Goal: Use online tool/utility: Utilize a website feature to perform a specific function

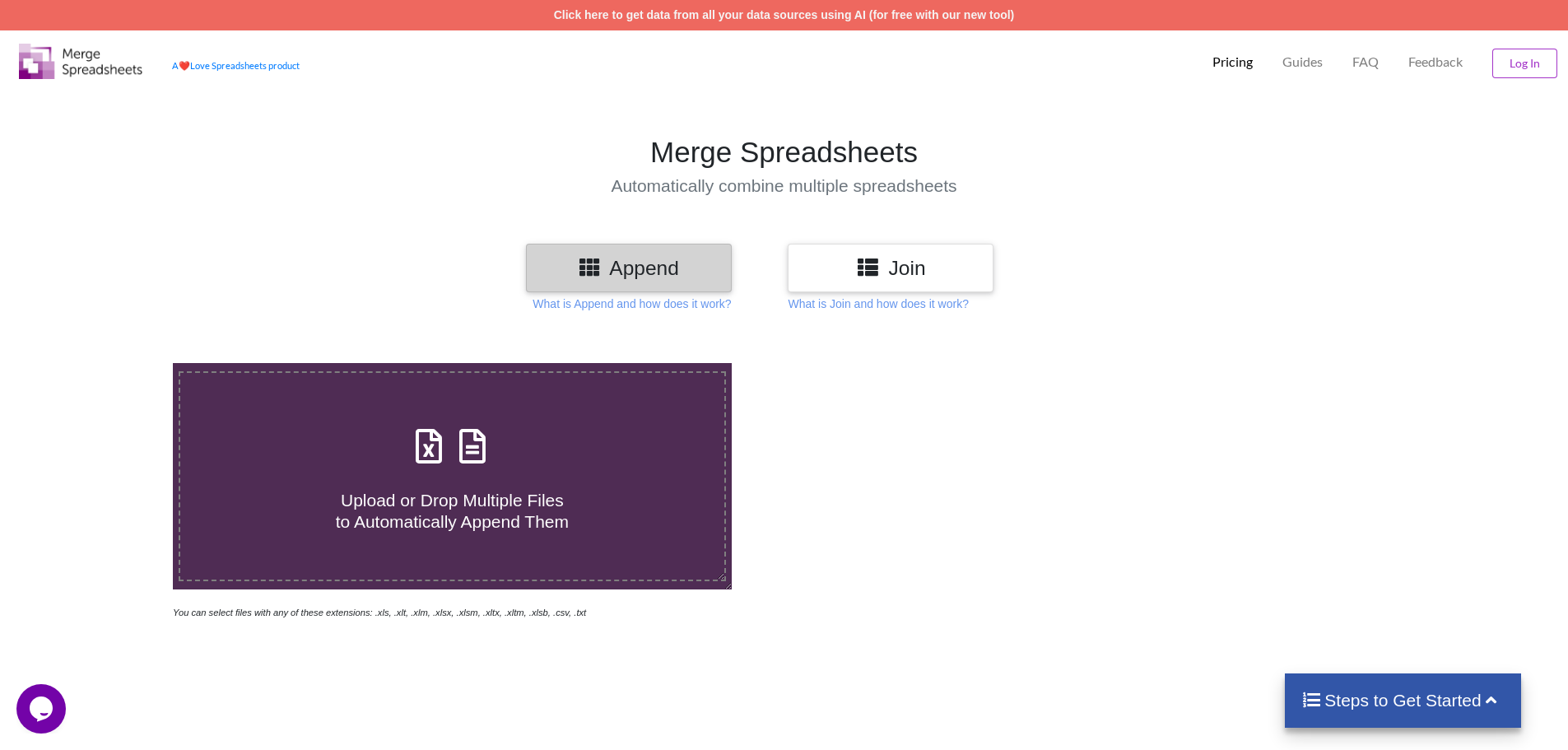
drag, startPoint x: 338, startPoint y: 478, endPoint x: 395, endPoint y: 475, distance: 57.1
click at [359, 478] on h4 "Upload or Drop Multiple Files to Automatically Append Them" at bounding box center [452, 501] width 544 height 63
click at [112, 363] on input "Upload or Drop Multiple Files to Automatically Append Them" at bounding box center [112, 363] width 0 height 0
type input "C:\fakepath\ak_auditors.xlsx"
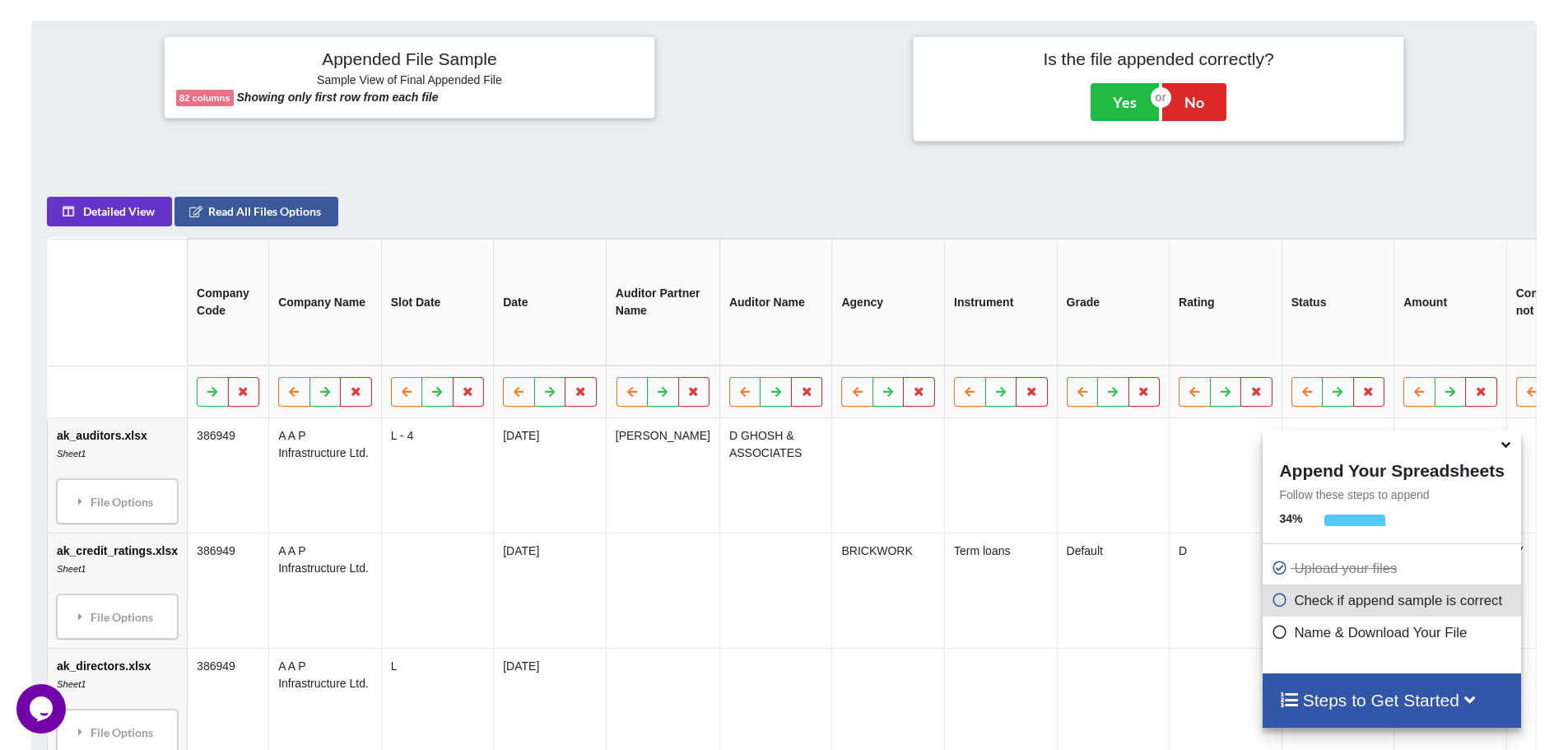
scroll to position [777, 0]
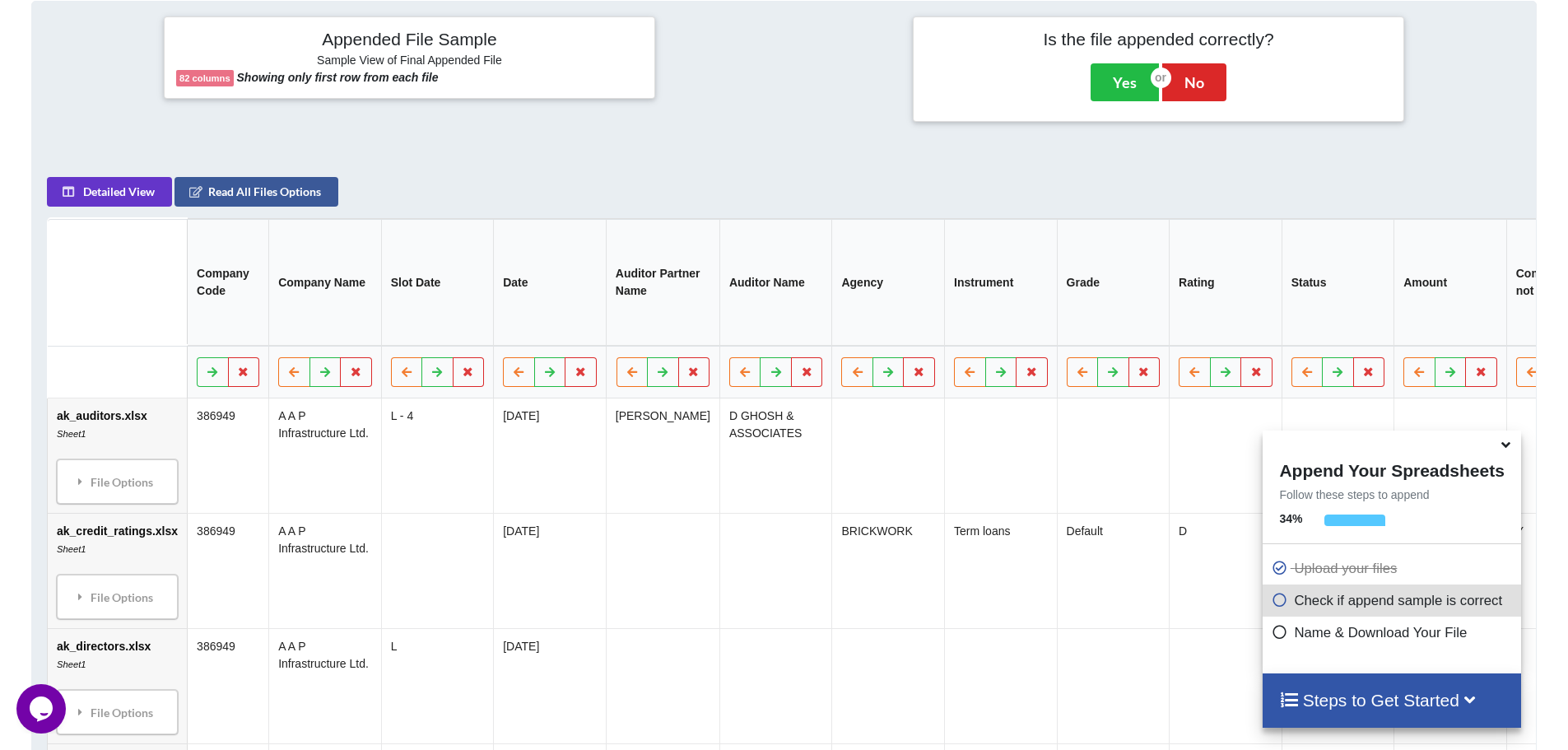
drag, startPoint x: 647, startPoint y: 279, endPoint x: 341, endPoint y: 258, distance: 306.7
click at [341, 258] on th "Company Name" at bounding box center [324, 282] width 113 height 127
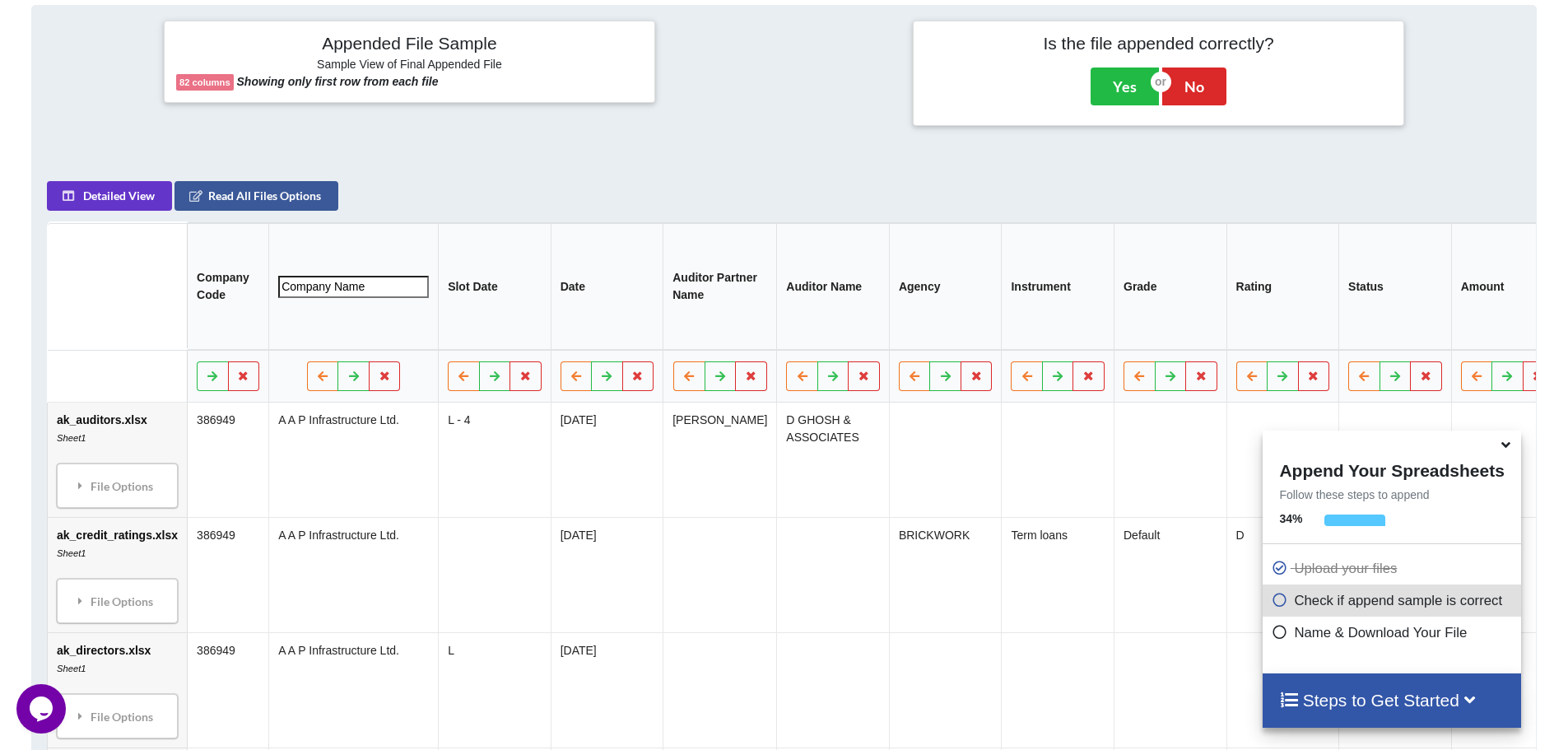
scroll to position [772, 0]
click at [1510, 450] on icon at bounding box center [1505, 442] width 17 height 15
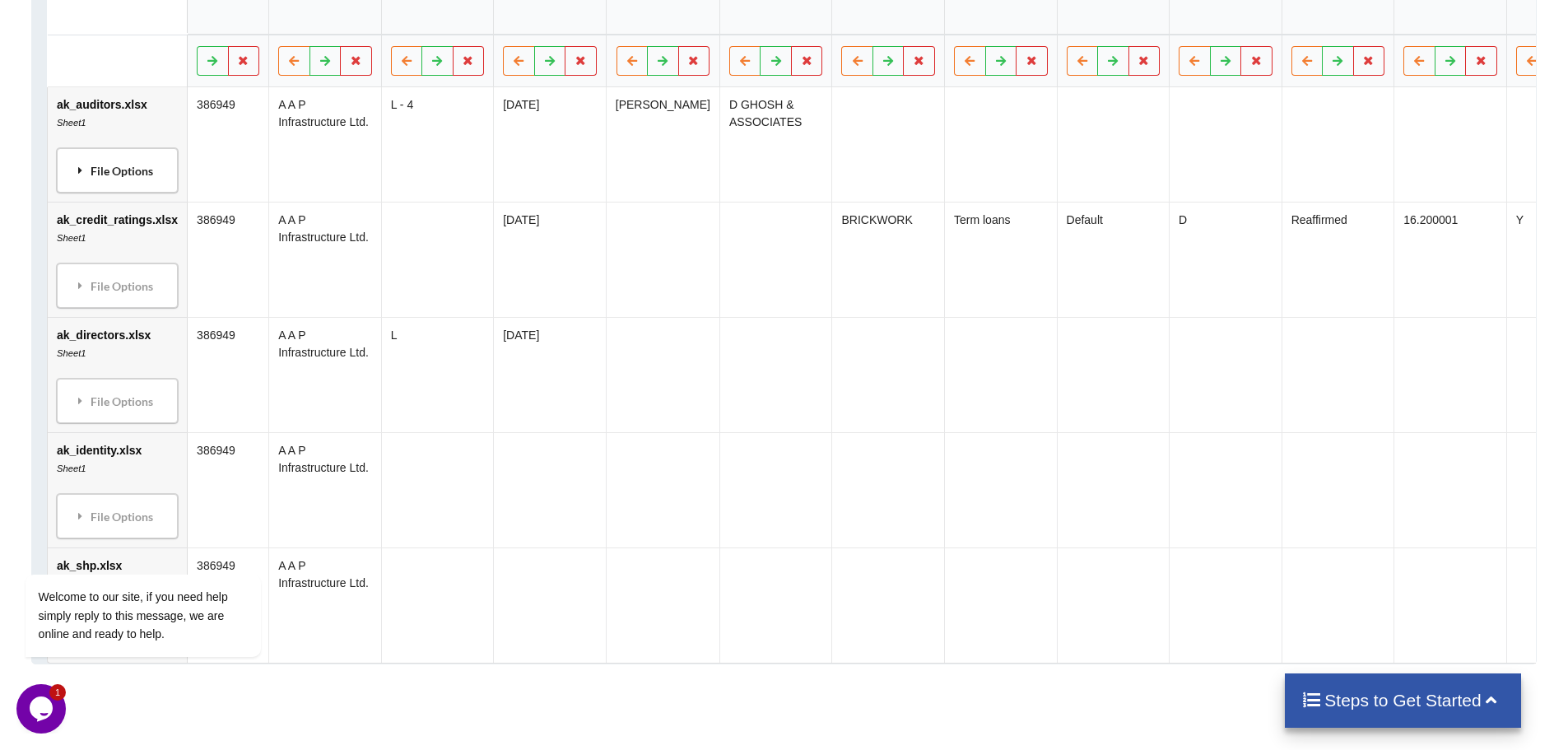
scroll to position [1089, 0]
click at [79, 175] on icon at bounding box center [81, 169] width 15 height 12
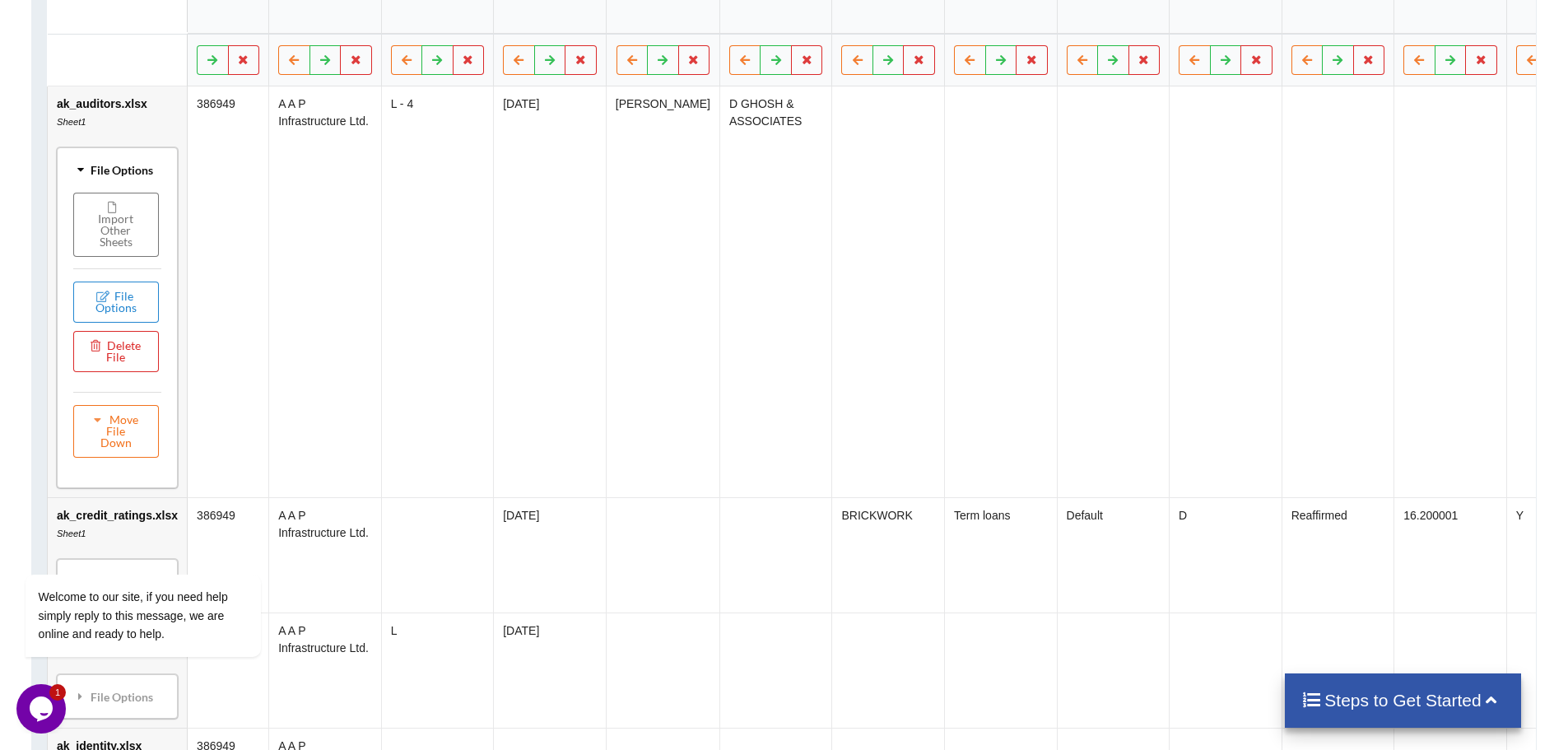
click at [79, 177] on icon at bounding box center [81, 170] width 12 height 15
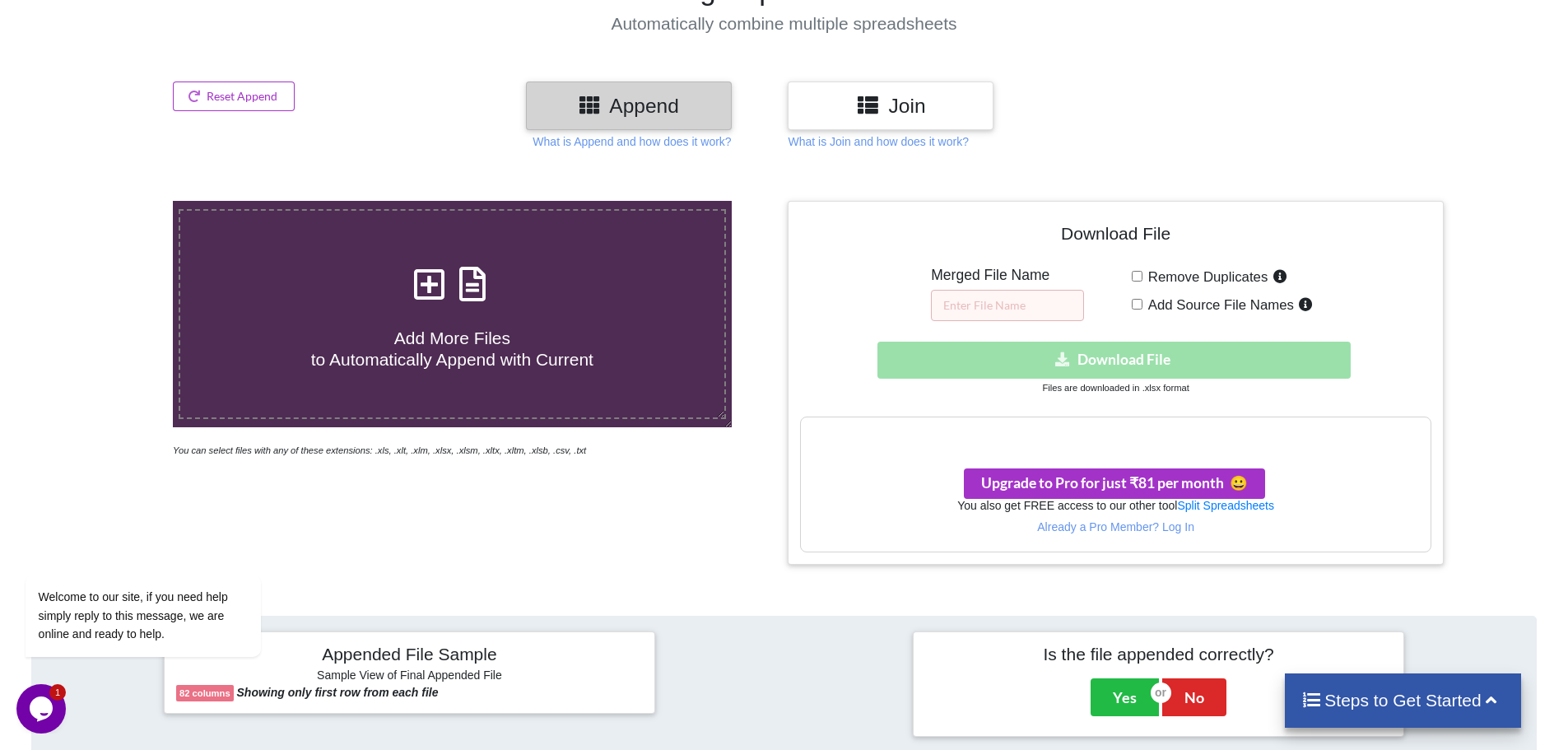
scroll to position [161, 0]
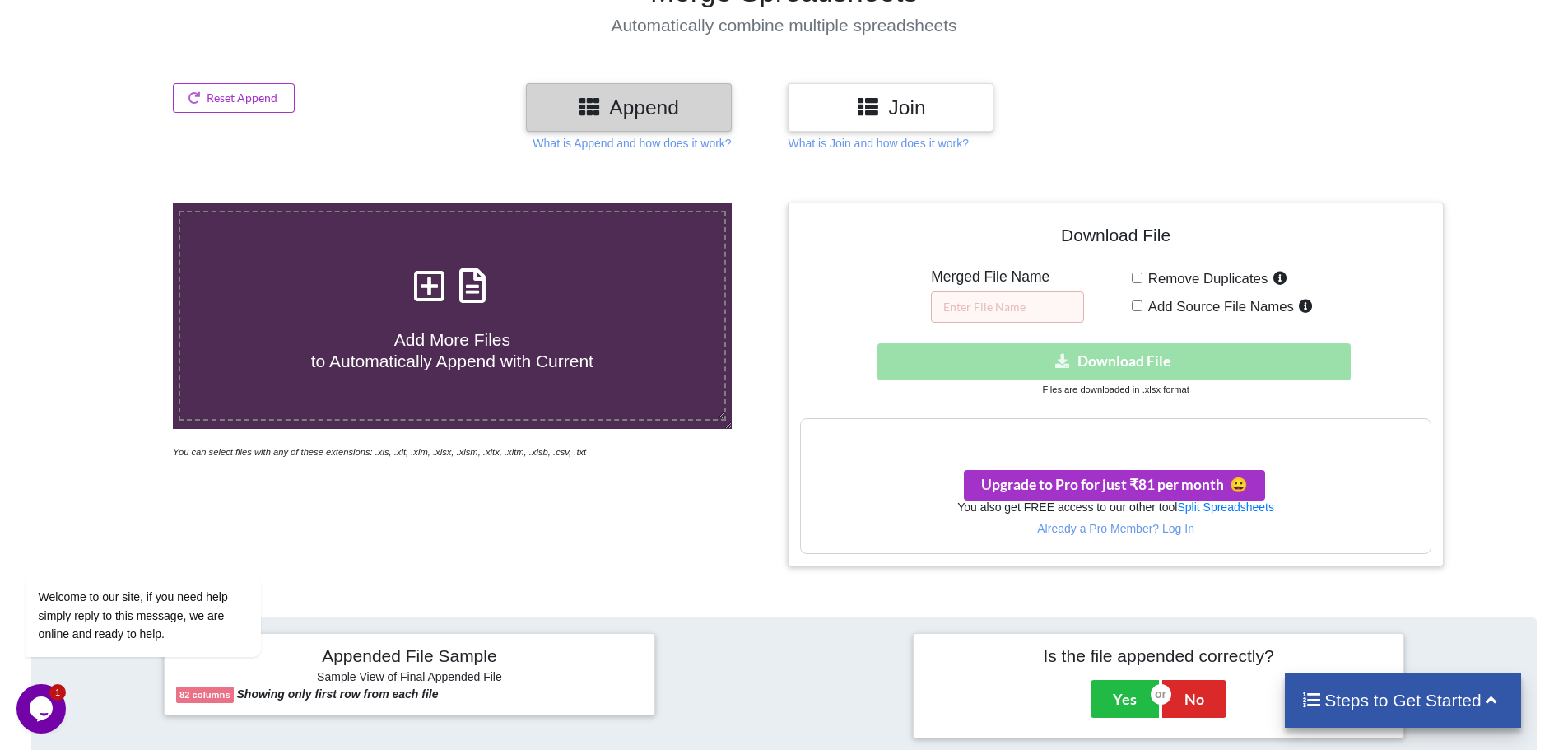
click at [1133, 277] on input "Remove Duplicates" at bounding box center [1136, 277] width 11 height 11
checkbox input "true"
click at [990, 308] on input "text" at bounding box center [1007, 307] width 153 height 31
click at [885, 112] on h3 "Join" at bounding box center [890, 107] width 181 height 24
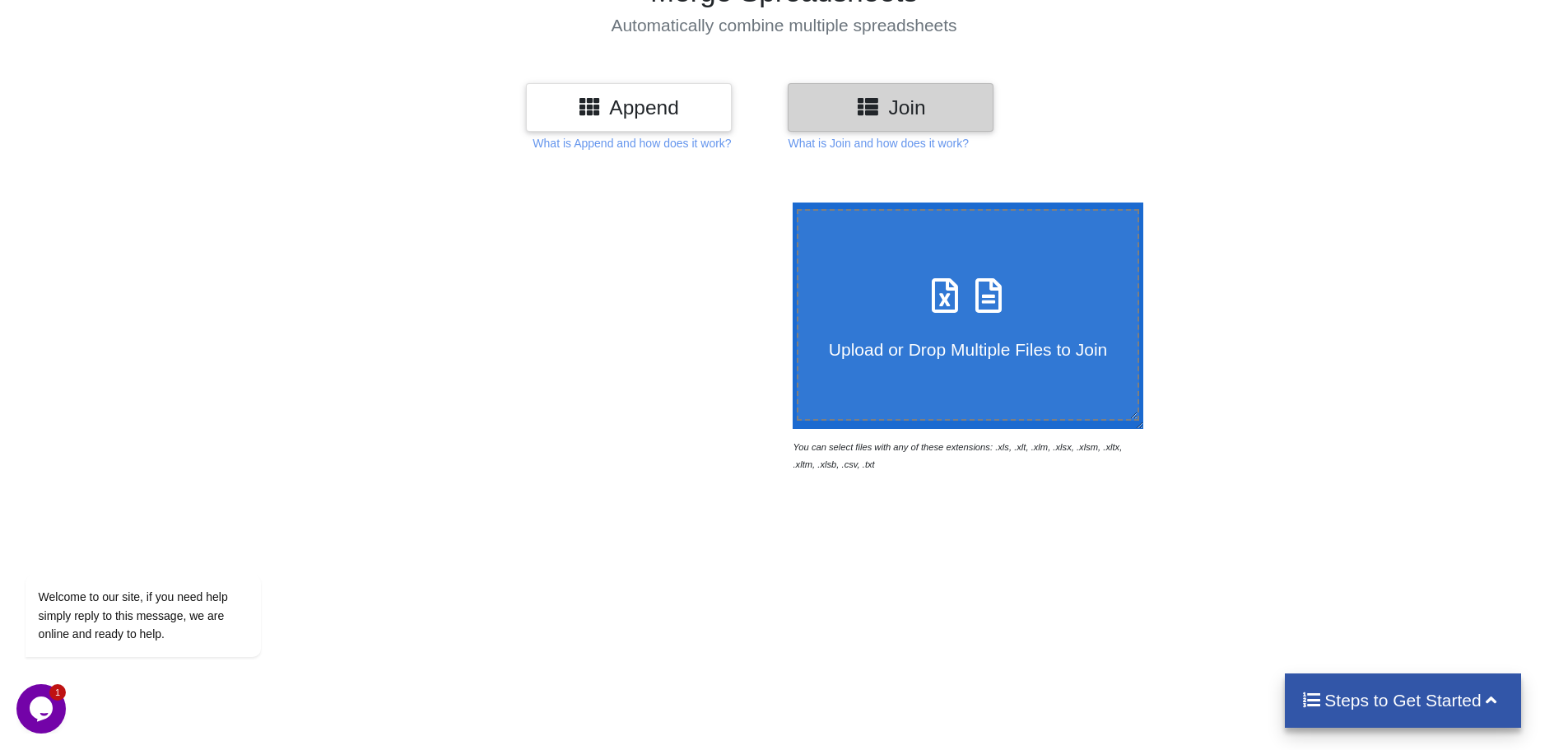
click at [1007, 370] on label "Upload or Drop Multiple Files to Join" at bounding box center [968, 315] width 343 height 212
click at [789, 203] on input "Upload or Drop Multiple Files to Join" at bounding box center [789, 203] width 0 height 0
type input "C:\fakepath\ak_auditors.xlsx"
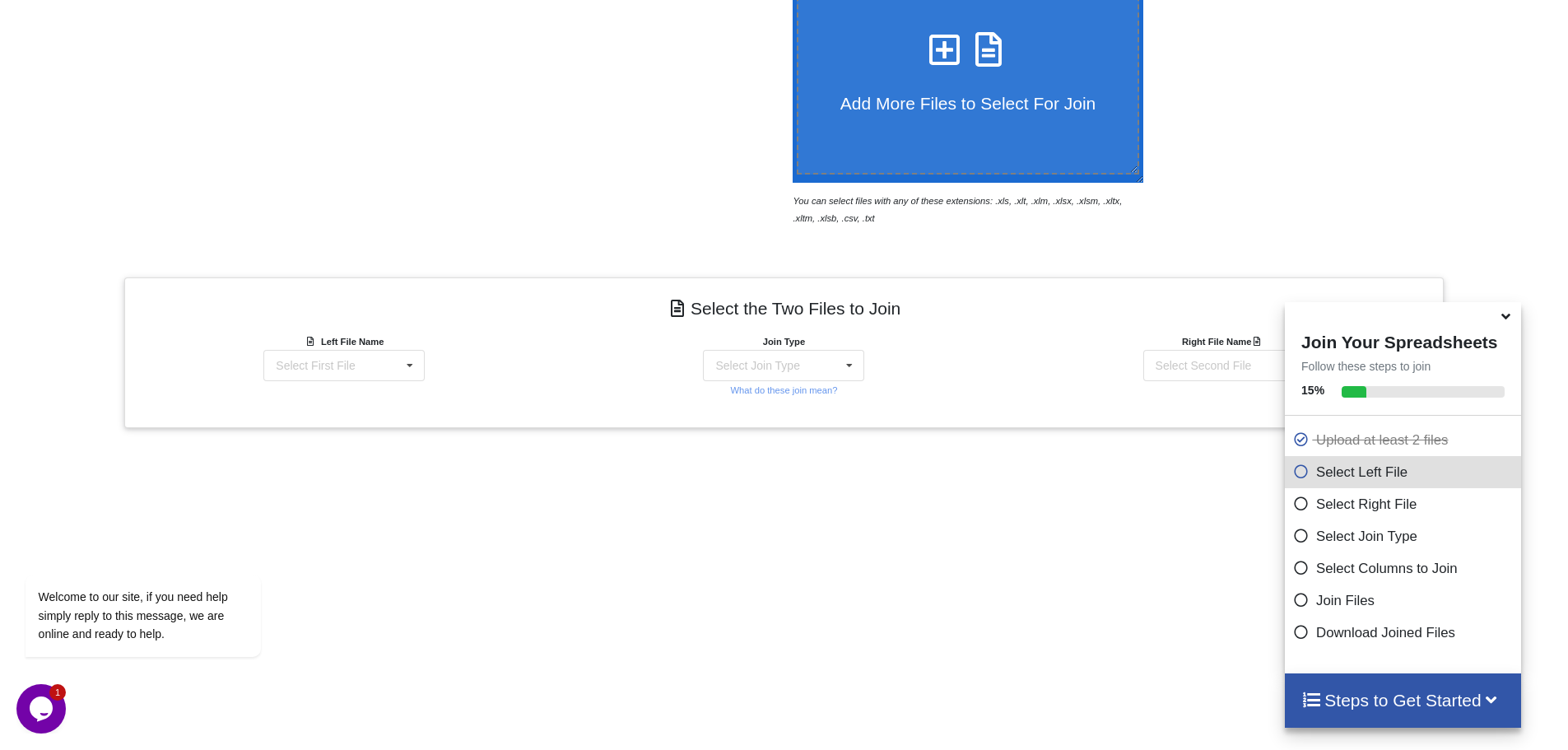
scroll to position [524, 0]
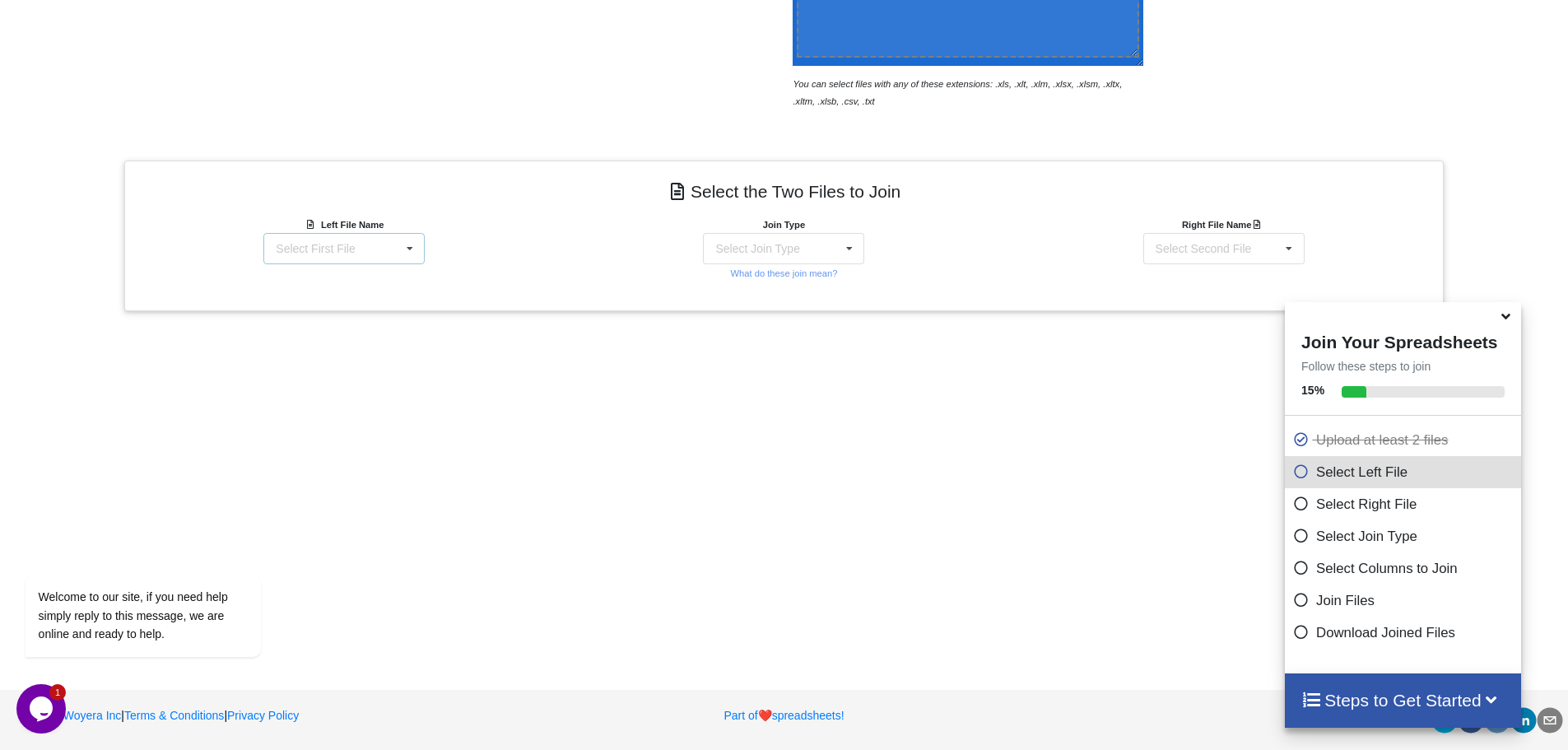
click at [284, 249] on div "Select First File" at bounding box center [314, 248] width 79 height 12
click at [294, 275] on span "ak_auditors.xlsx : Sheet1" at bounding box center [338, 279] width 128 height 13
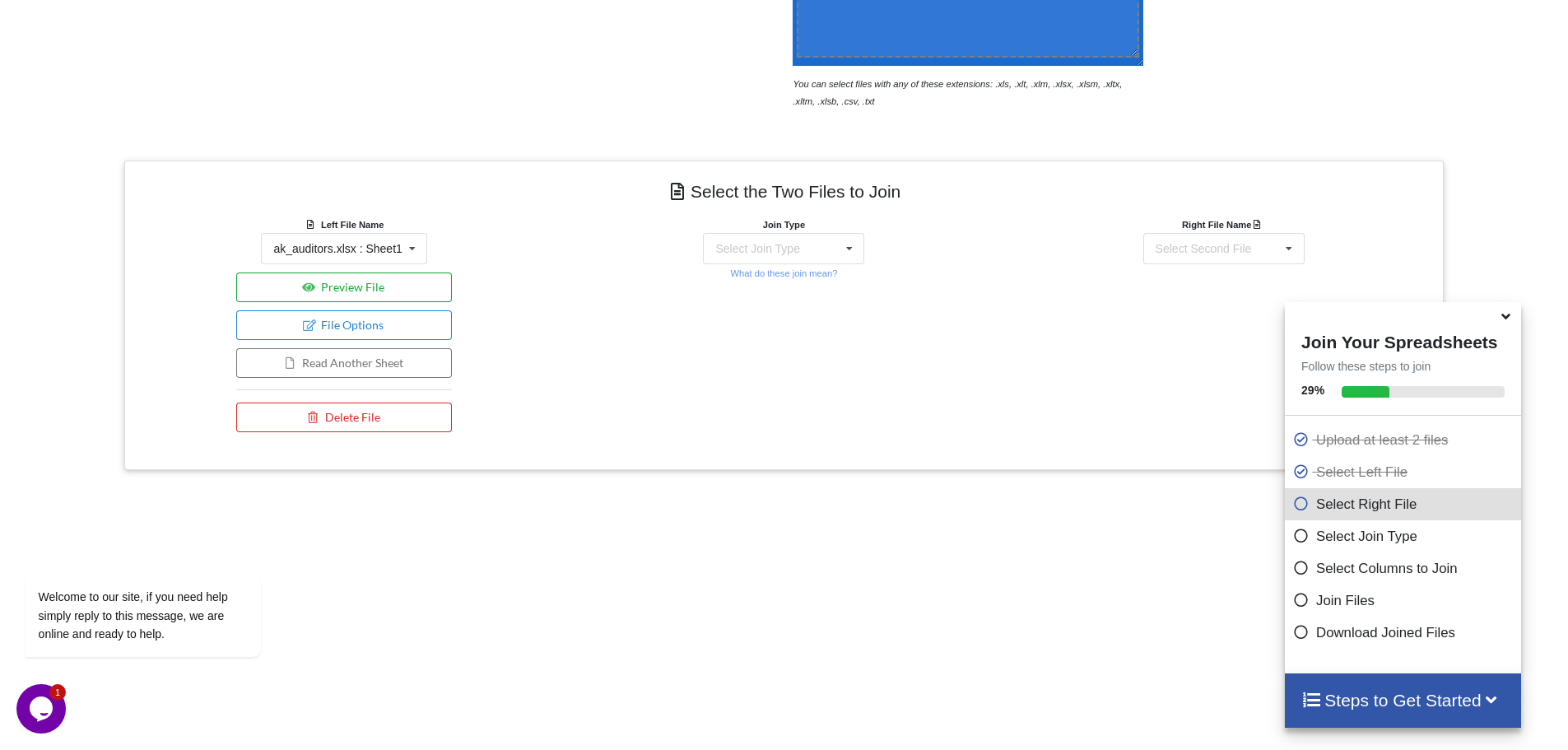
click at [281, 276] on button "Preview File" at bounding box center [343, 287] width 216 height 30
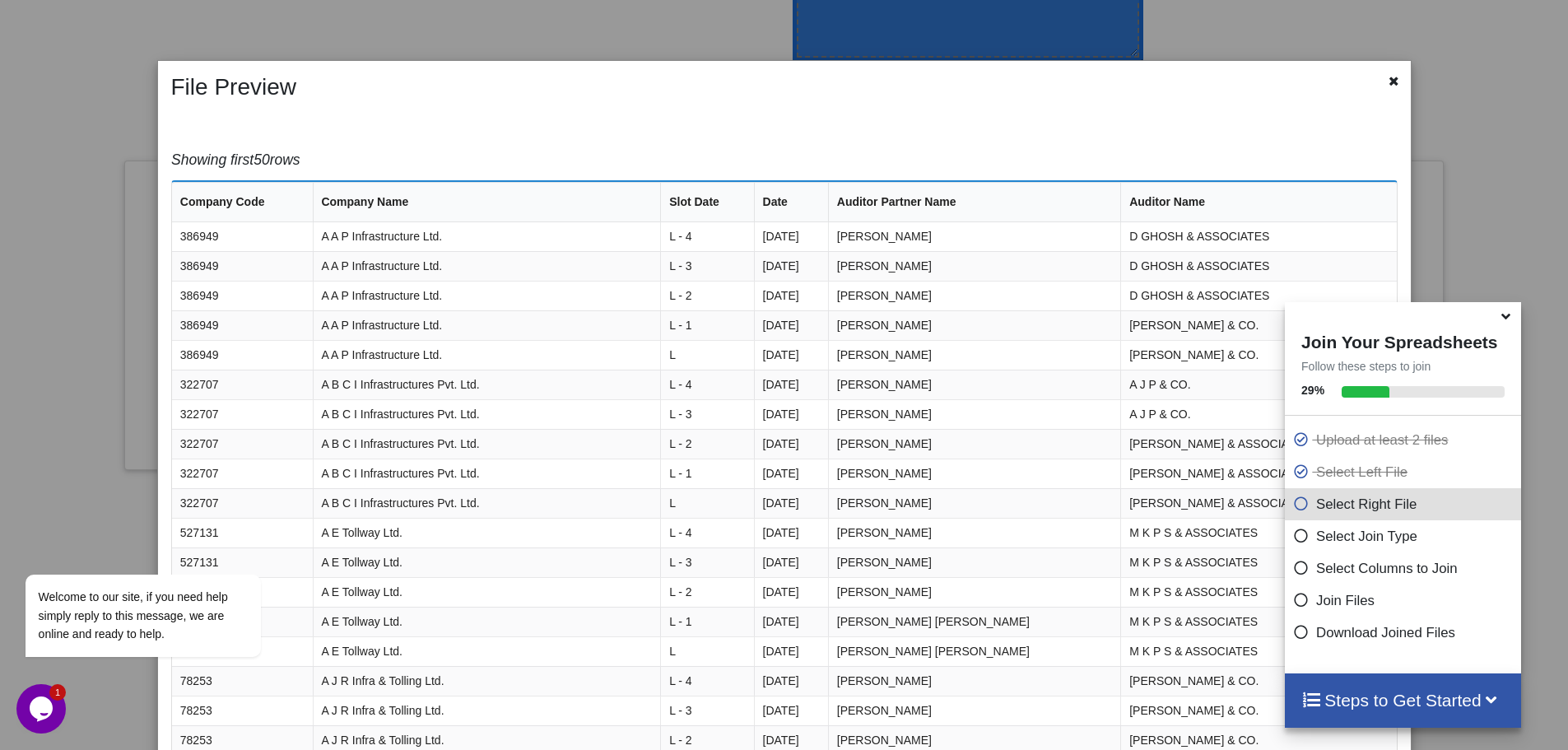
click at [1510, 321] on icon at bounding box center [1505, 314] width 17 height 15
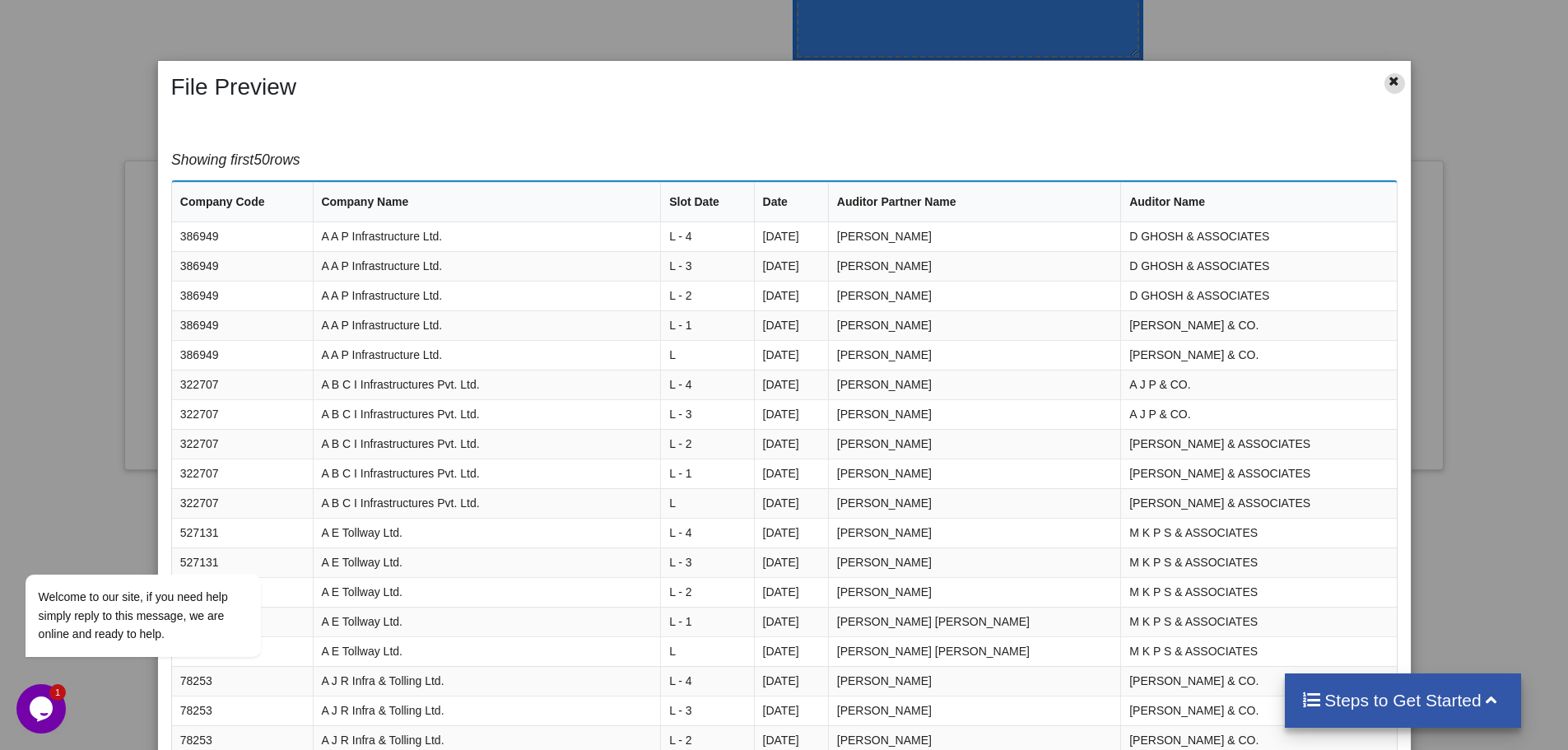
click at [1387, 84] on icon at bounding box center [1393, 79] width 14 height 12
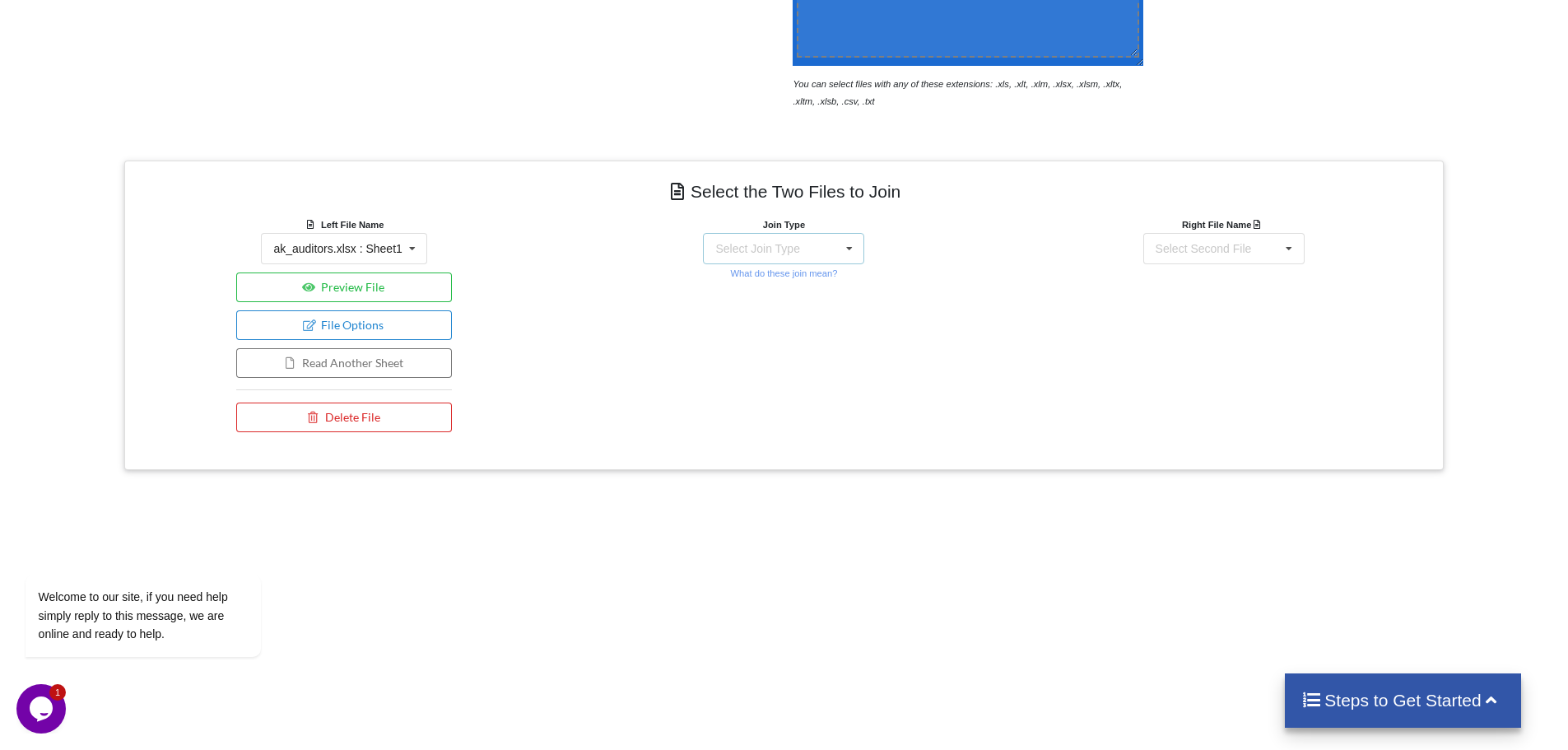
click at [750, 252] on div "Select Join Type" at bounding box center [756, 248] width 84 height 12
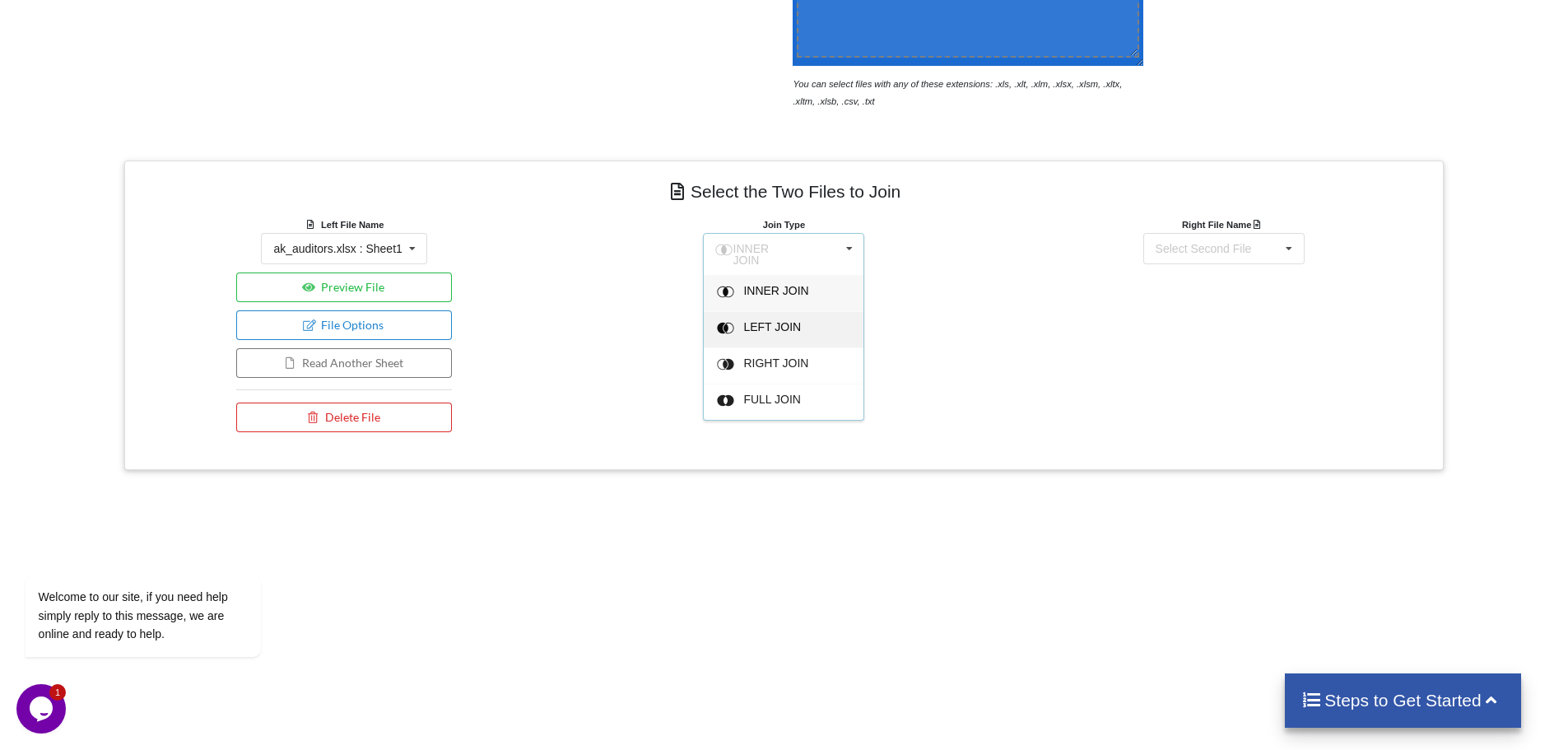
click at [759, 323] on span "LEFT JOIN" at bounding box center [773, 327] width 58 height 13
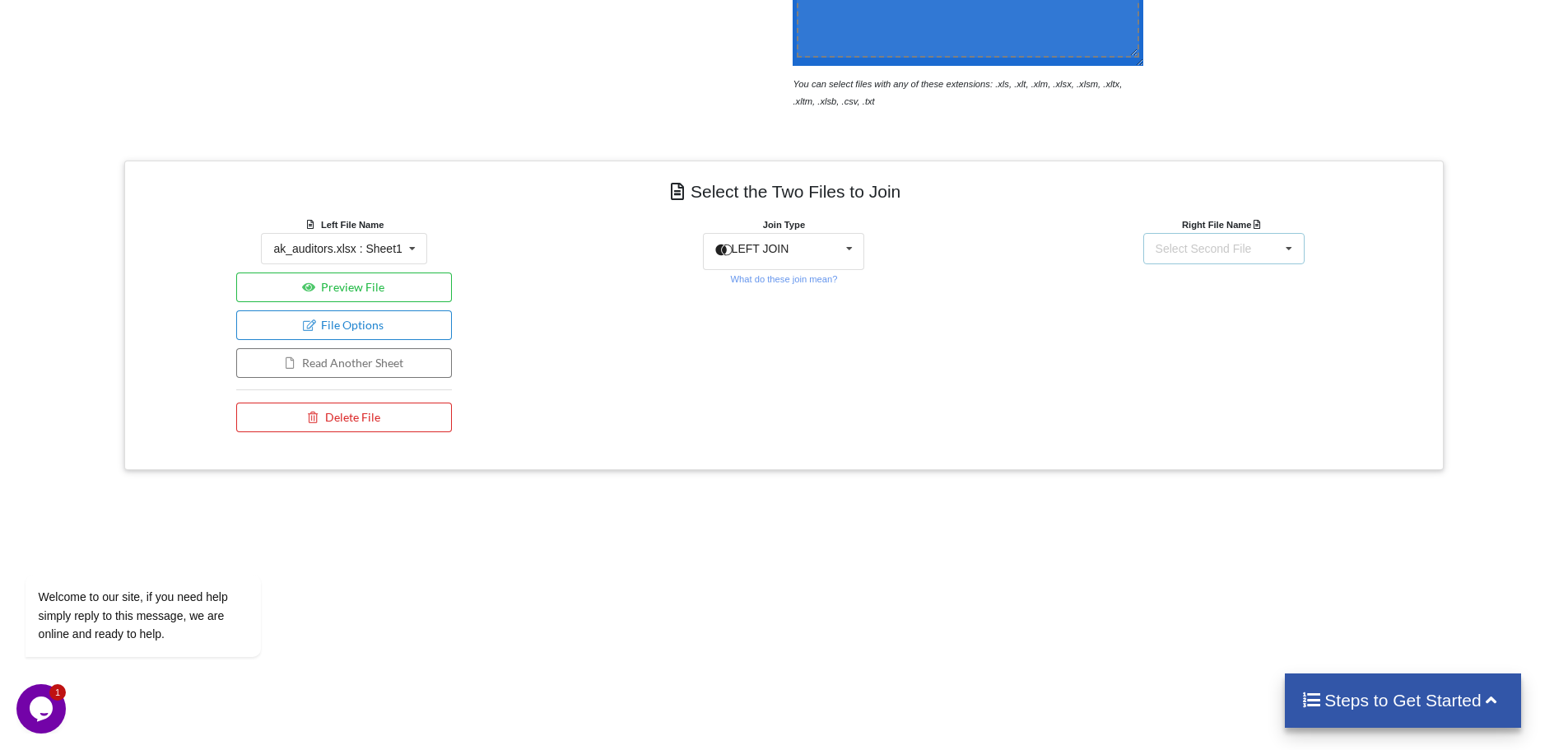
click at [1200, 258] on div "Select Second File ak_auditors.xlsx : Sheet1 ak_credit_ratings.xlsx : Sheet1 ak…" at bounding box center [1223, 248] width 161 height 31
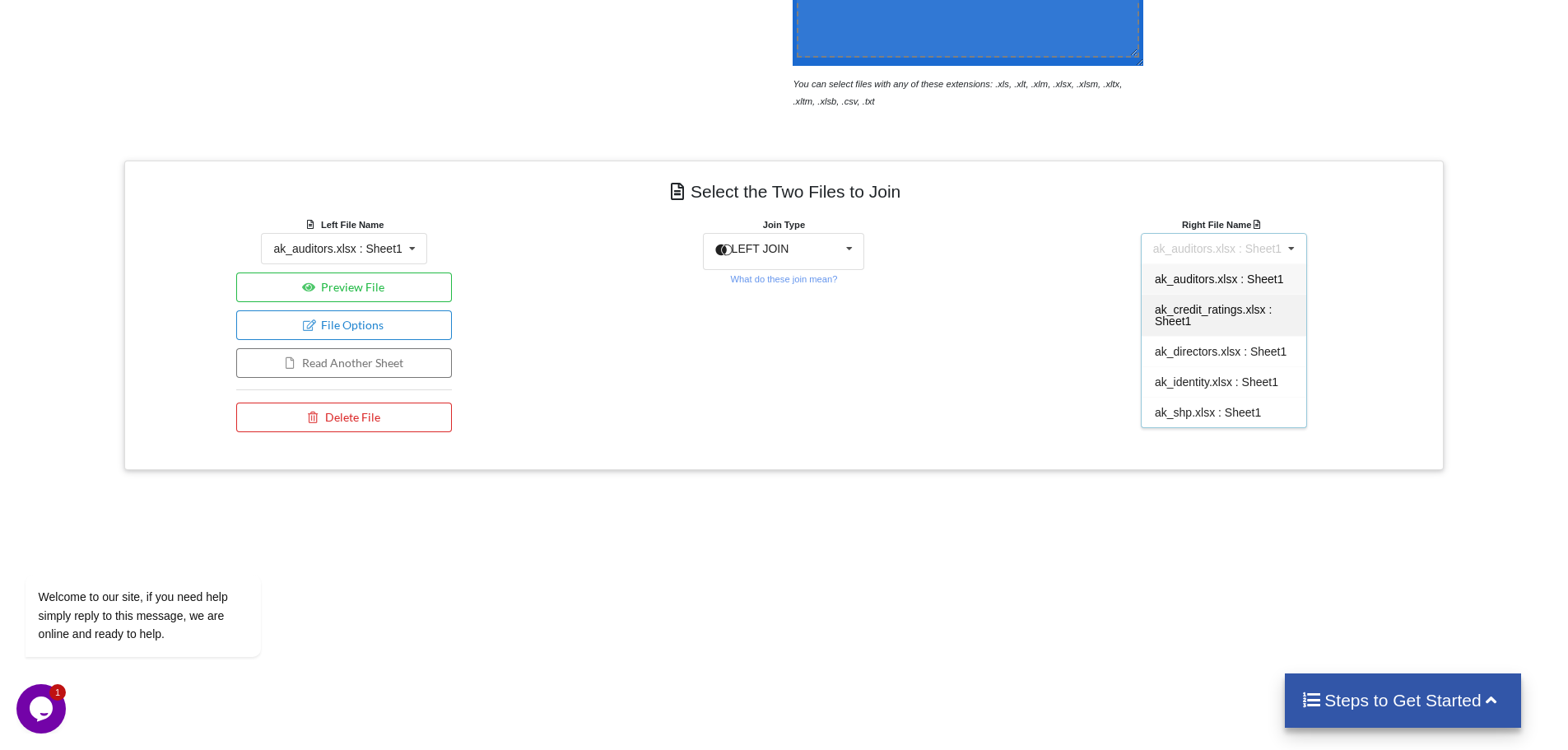
click at [1206, 319] on div "ak_credit_ratings.xlsx : Sheet1" at bounding box center [1223, 315] width 165 height 42
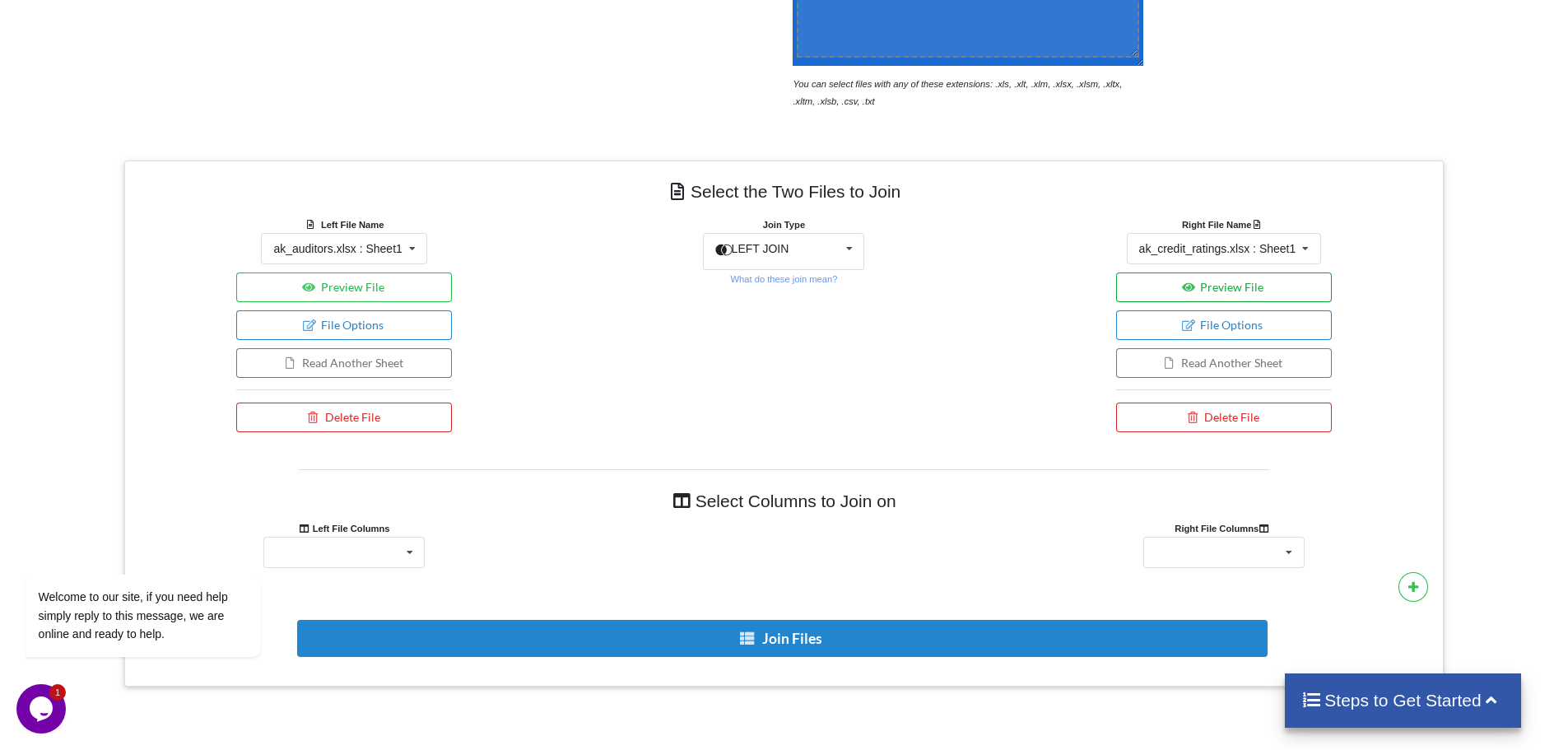
click at [1213, 291] on button "Preview File" at bounding box center [1224, 287] width 216 height 30
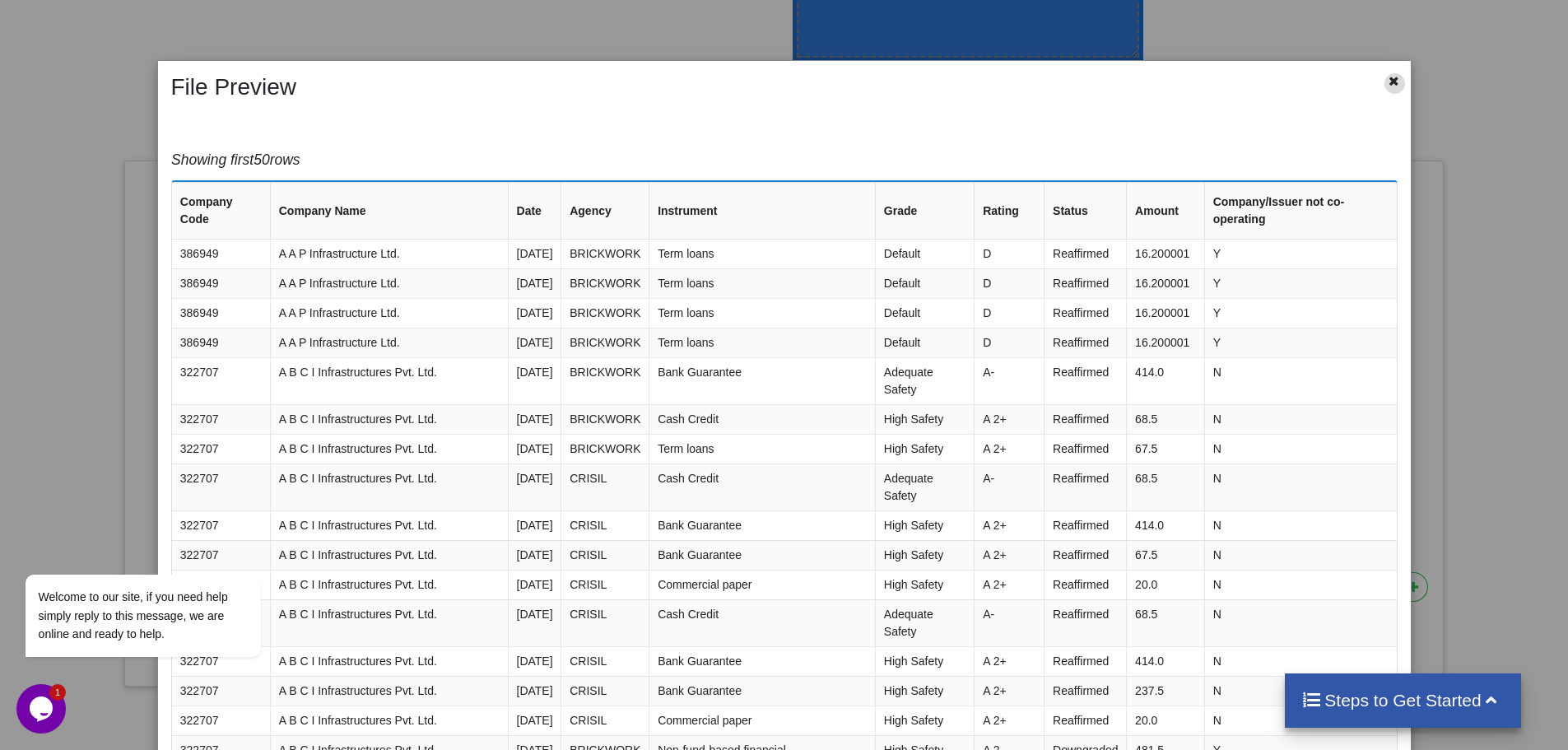
click at [1397, 79] on div at bounding box center [1394, 84] width 21 height 21
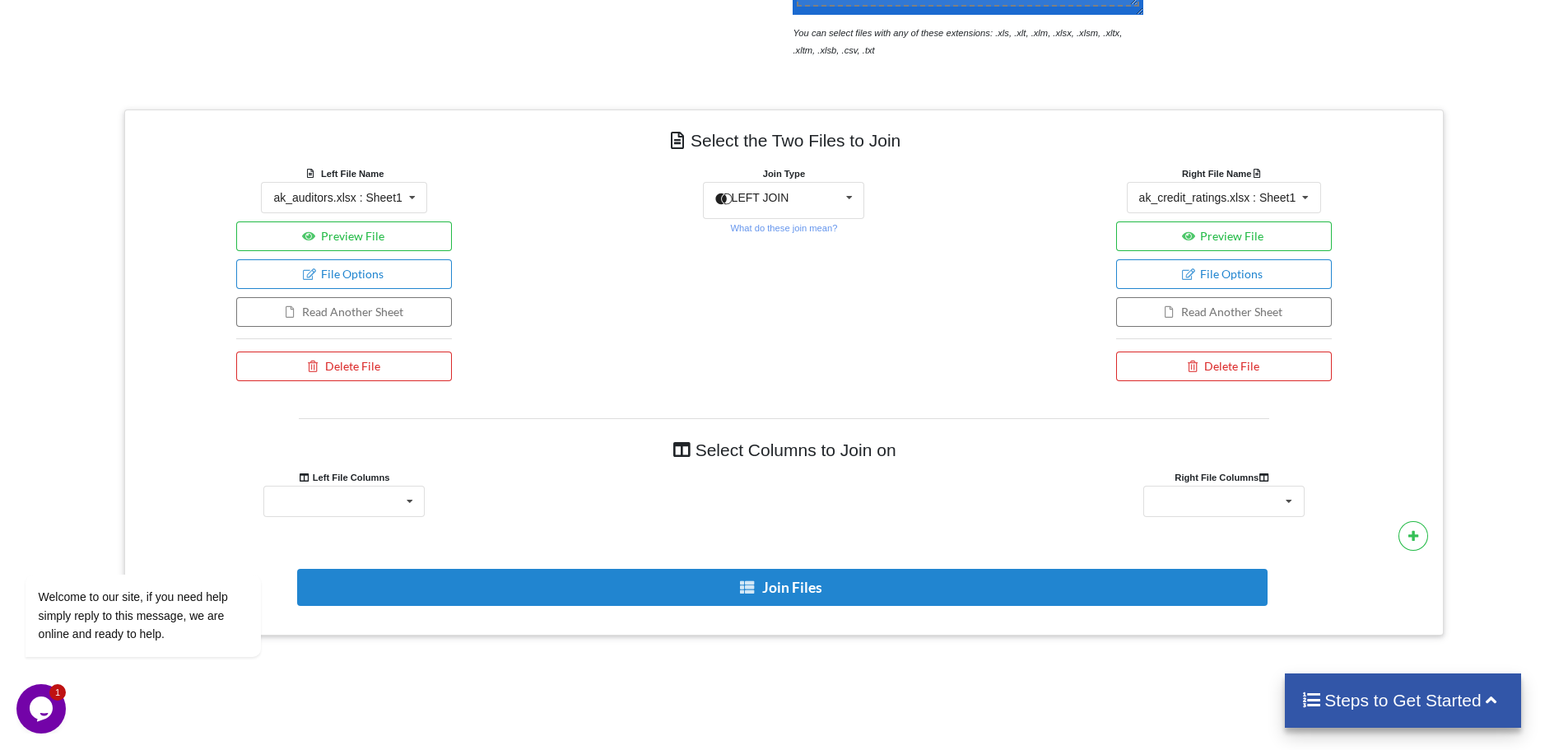
scroll to position [575, 0]
click at [402, 487] on icon at bounding box center [410, 501] width 25 height 31
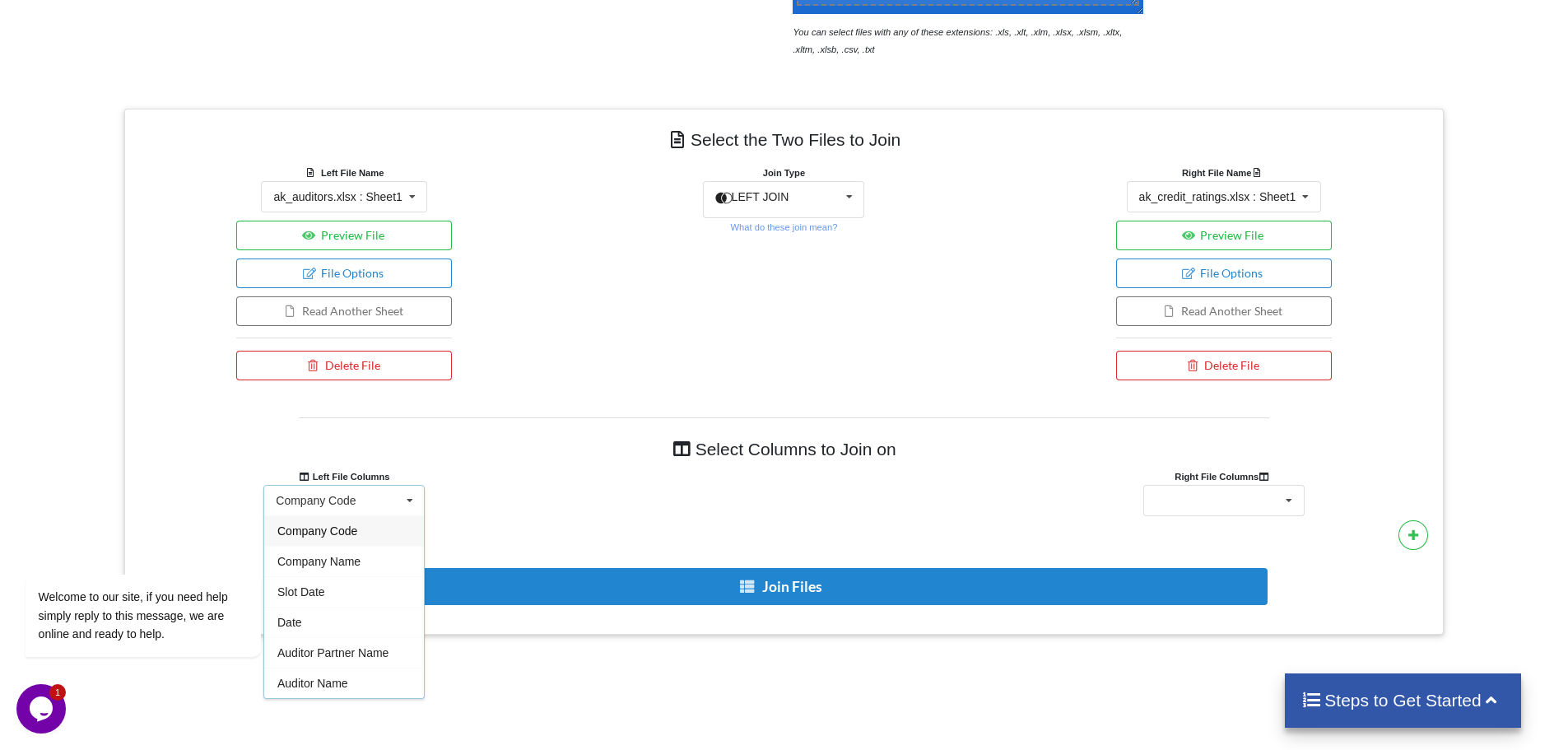
click at [349, 527] on span "Company Code" at bounding box center [317, 531] width 79 height 13
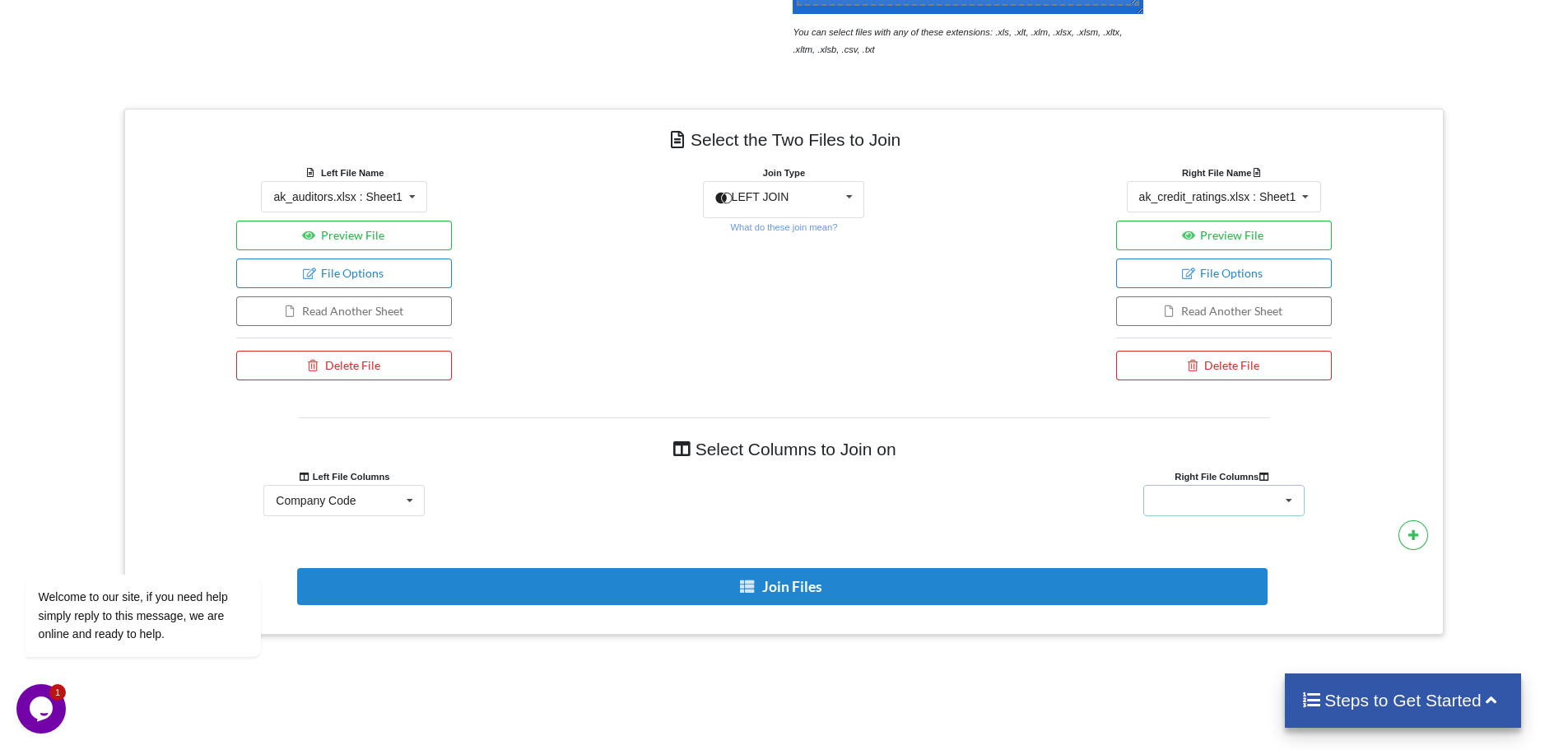
click at [1208, 502] on div "Company Code Company Name Date Agency Instrument Grade Rating Status Amount Com…" at bounding box center [1223, 501] width 161 height 31
click at [1220, 311] on span "Company Code" at bounding box center [1196, 318] width 79 height 13
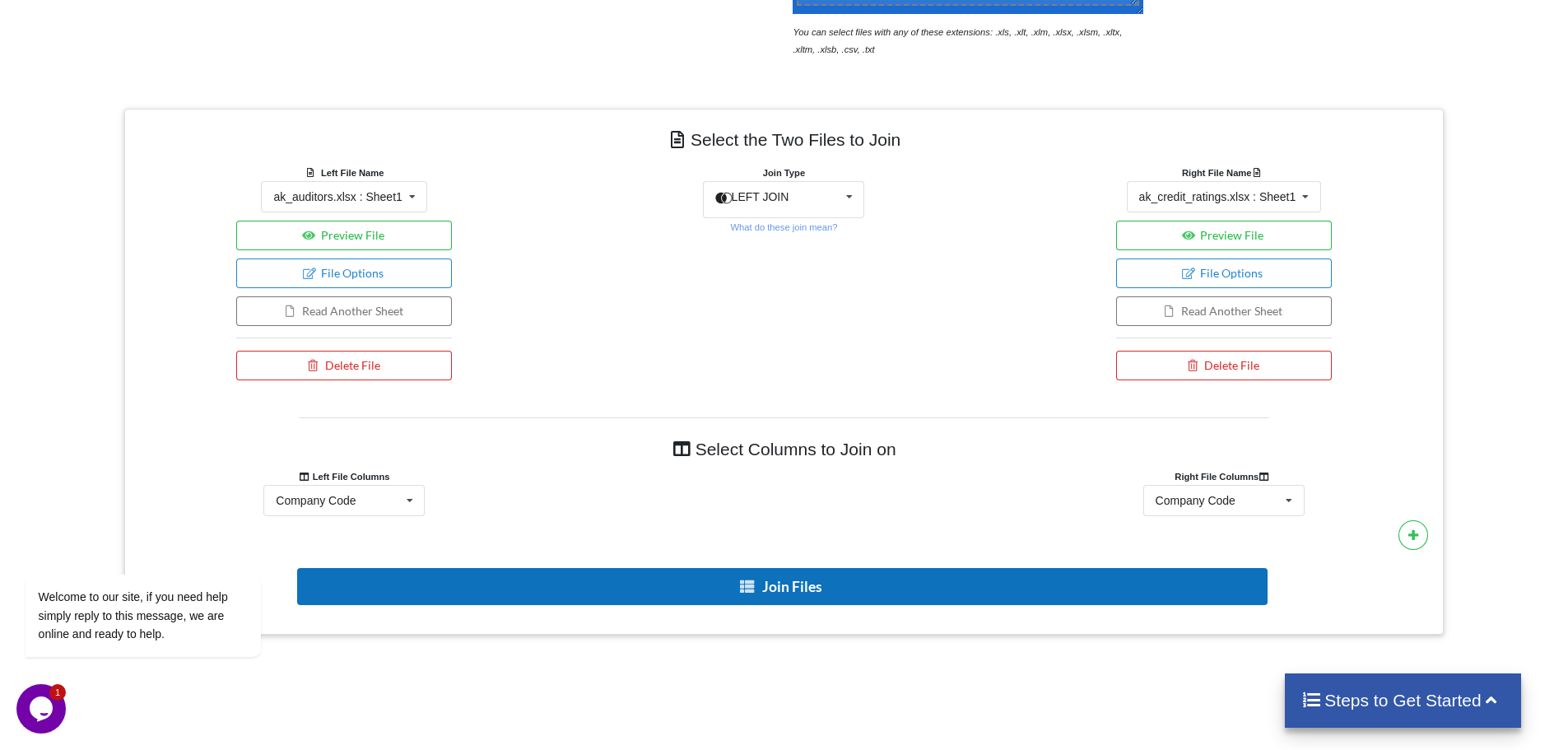
click at [813, 578] on button "Join Files" at bounding box center [782, 586] width 971 height 37
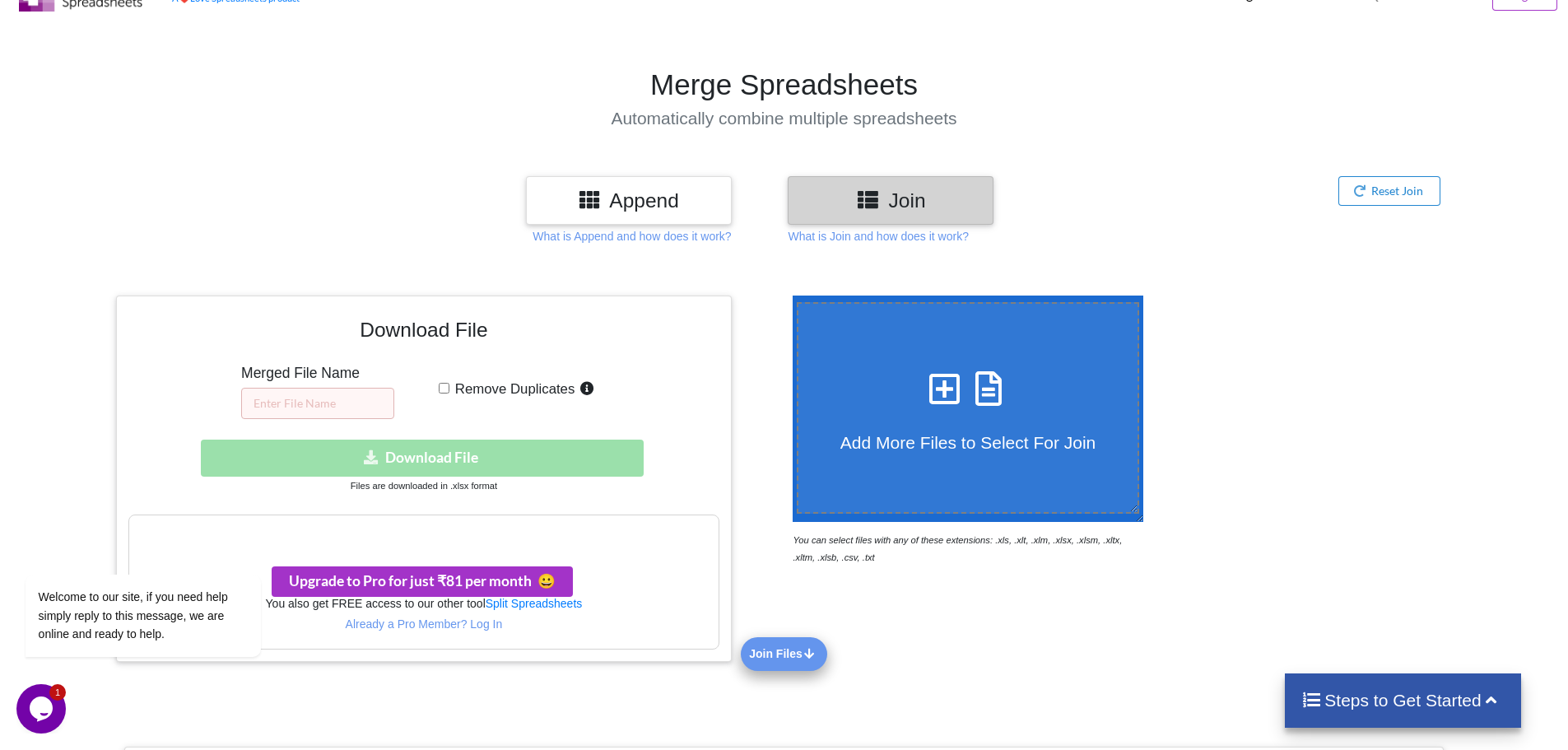
scroll to position [72, 0]
